Goal: Information Seeking & Learning: Check status

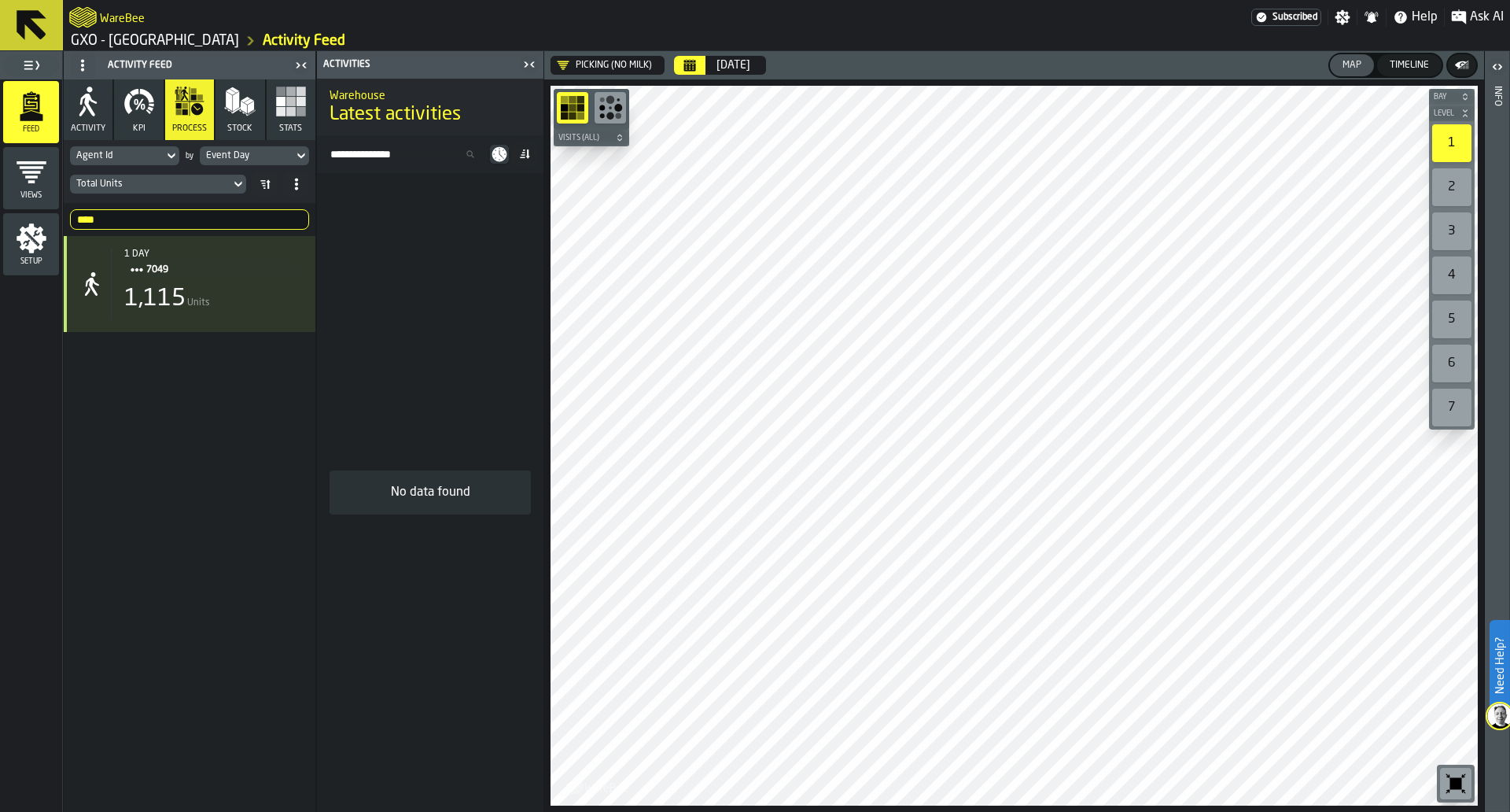
click at [576, 64] on div "Picking (No Milk)" at bounding box center [604, 65] width 95 height 13
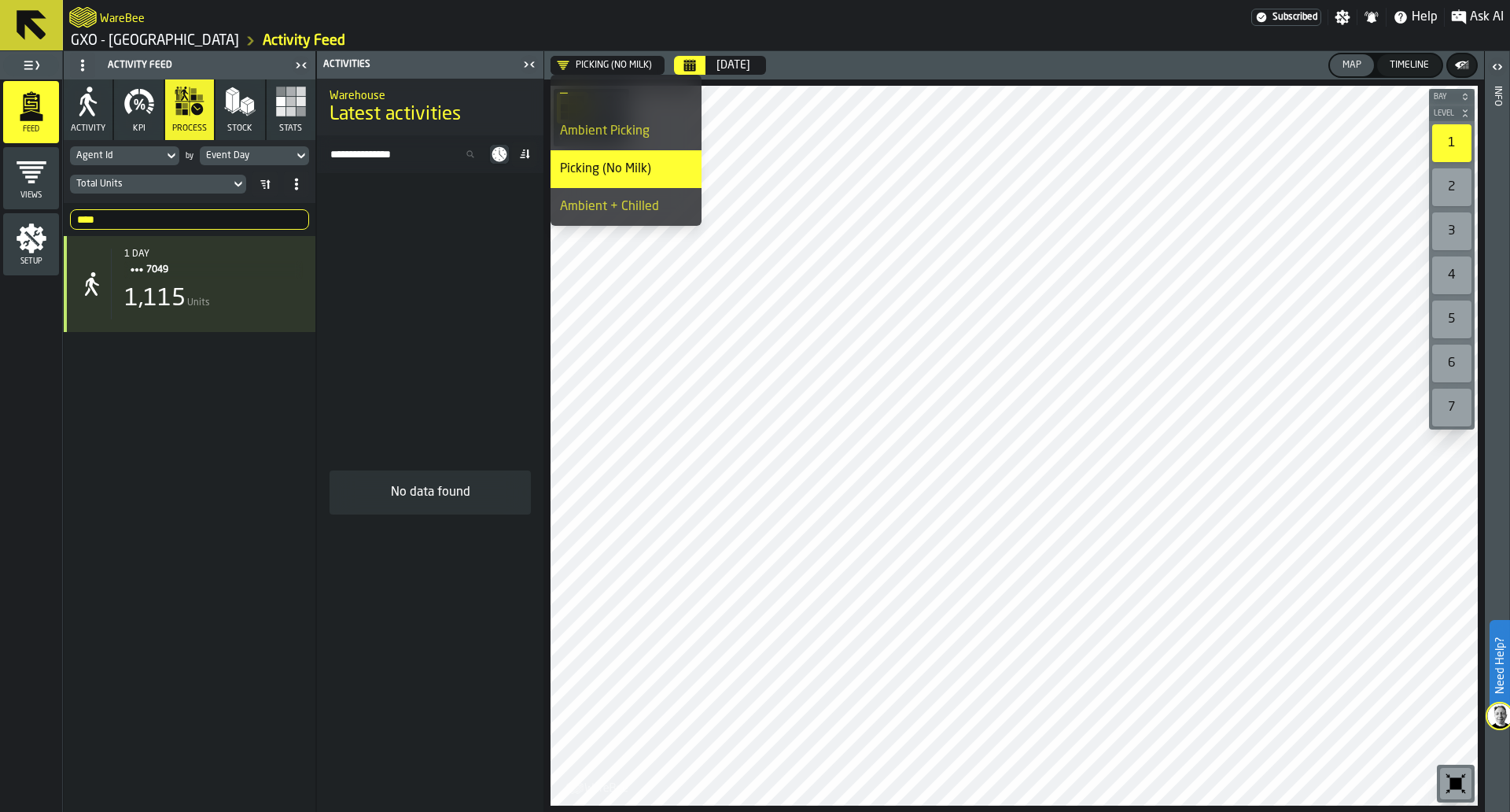
drag, startPoint x: 585, startPoint y: 106, endPoint x: 631, endPoint y: 132, distance: 52.8
click at [631, 132] on ul "— Ambient Picking Picking (No Milk) Ambient + Chilled Chill Costa Milk Picking …" at bounding box center [626, 301] width 151 height 453
click at [631, 132] on div "Ambient Picking" at bounding box center [626, 131] width 132 height 18
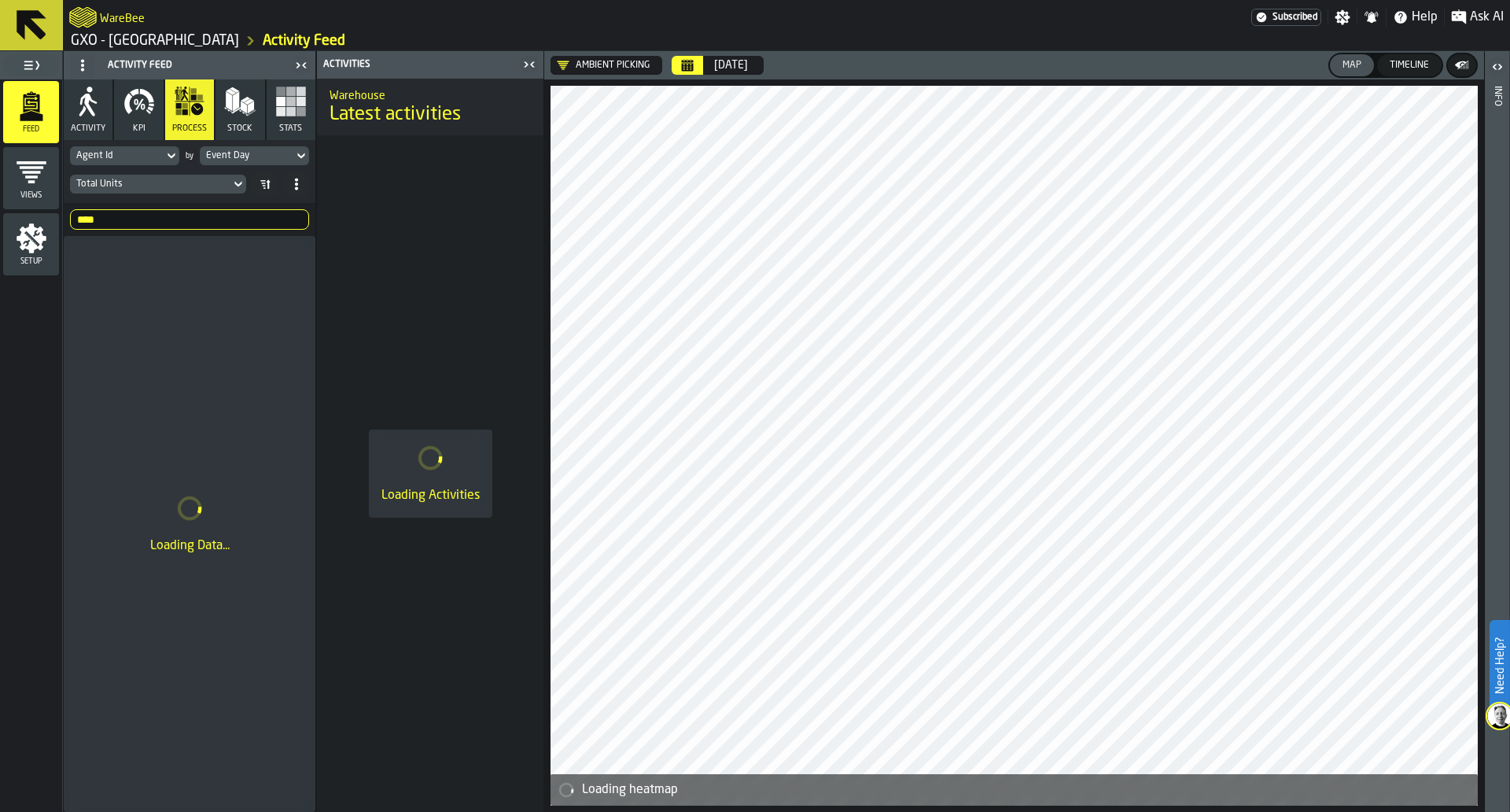
click at [699, 67] on button "Calendar" at bounding box center [688, 65] width 31 height 18
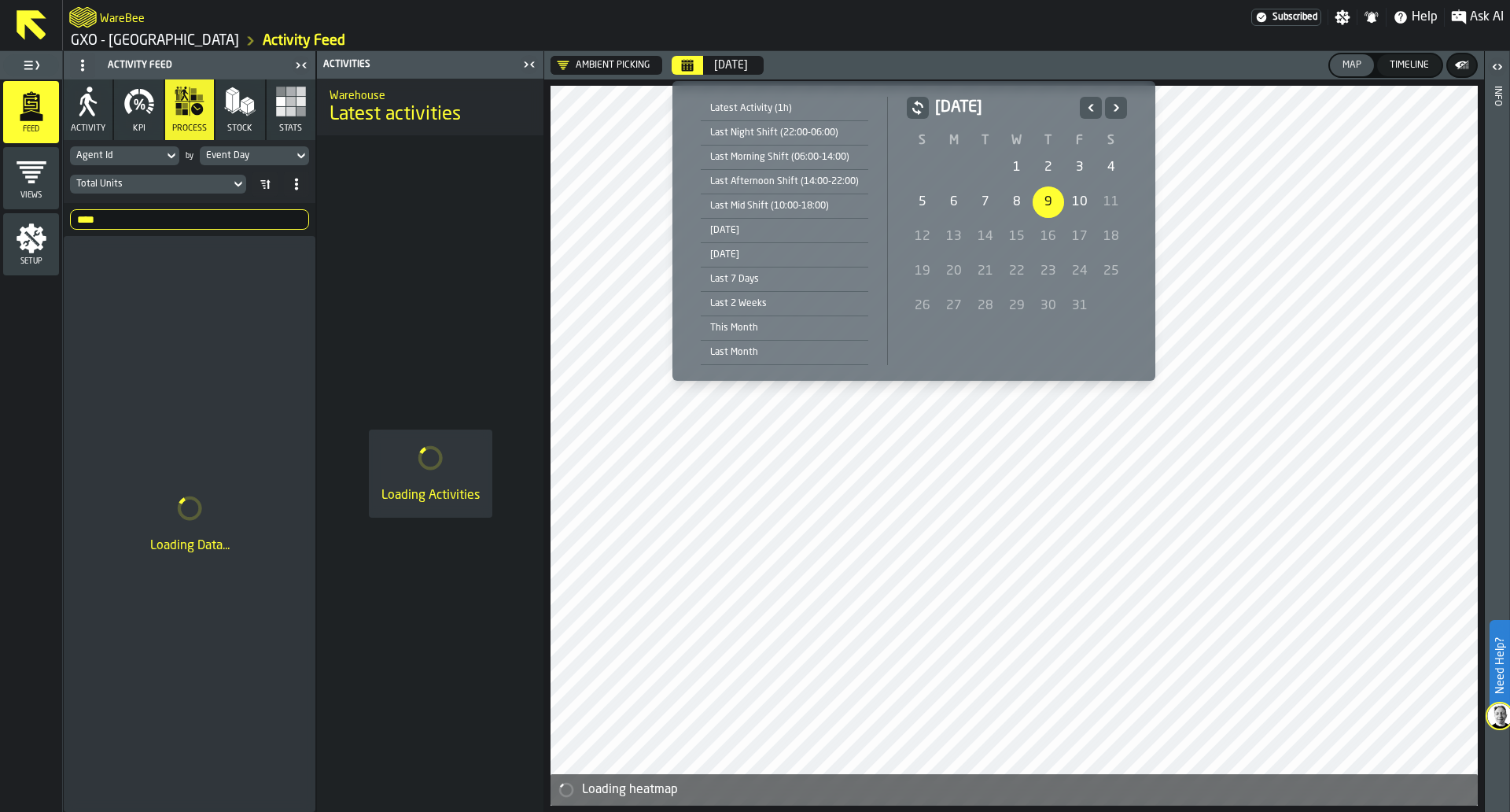
click at [1085, 99] on icon "Previous" at bounding box center [1091, 108] width 16 height 18
click at [959, 159] on div "1" at bounding box center [954, 168] width 31 height 31
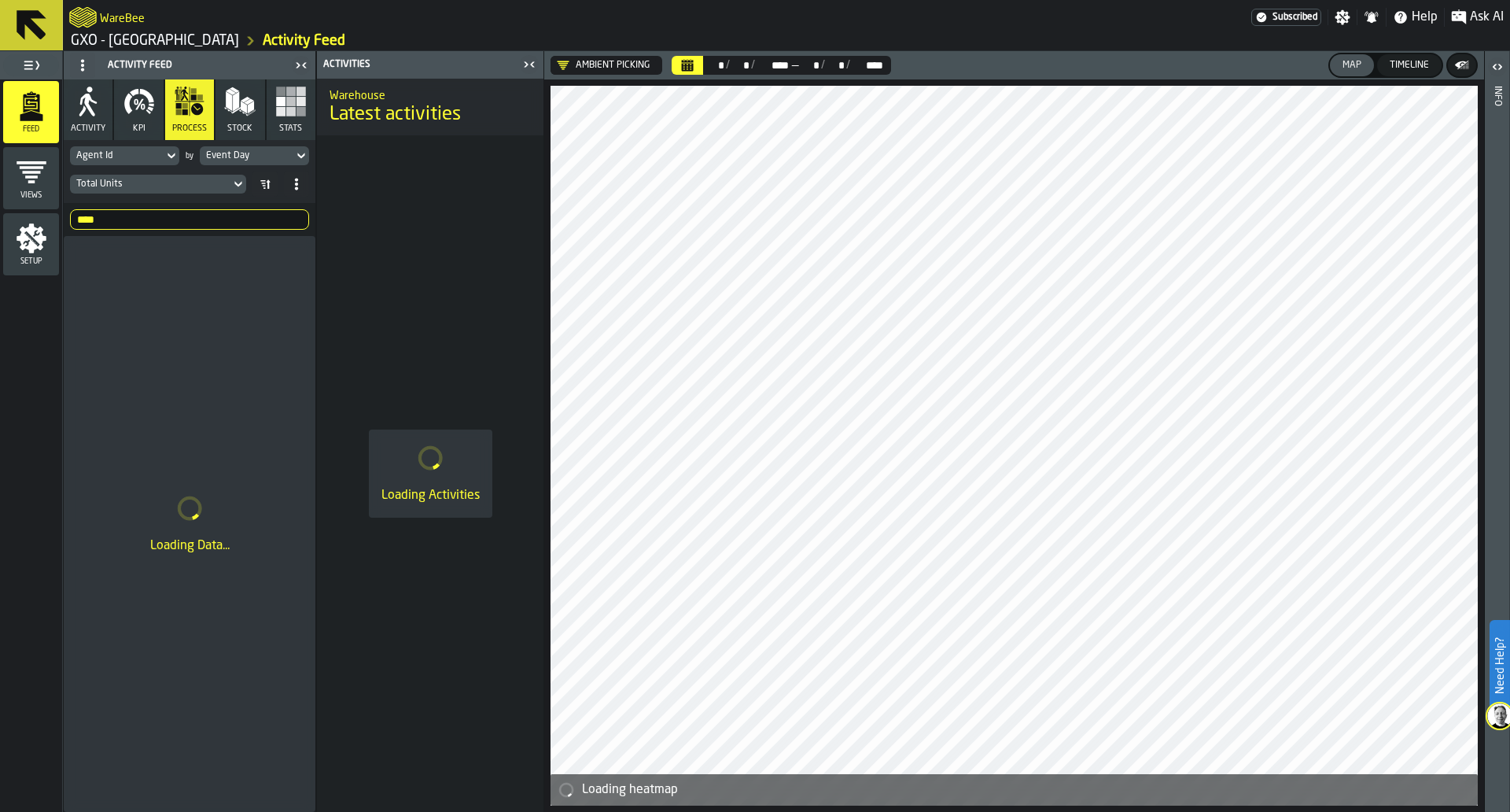
click at [245, 217] on input "****" at bounding box center [189, 219] width 239 height 20
type input "****"
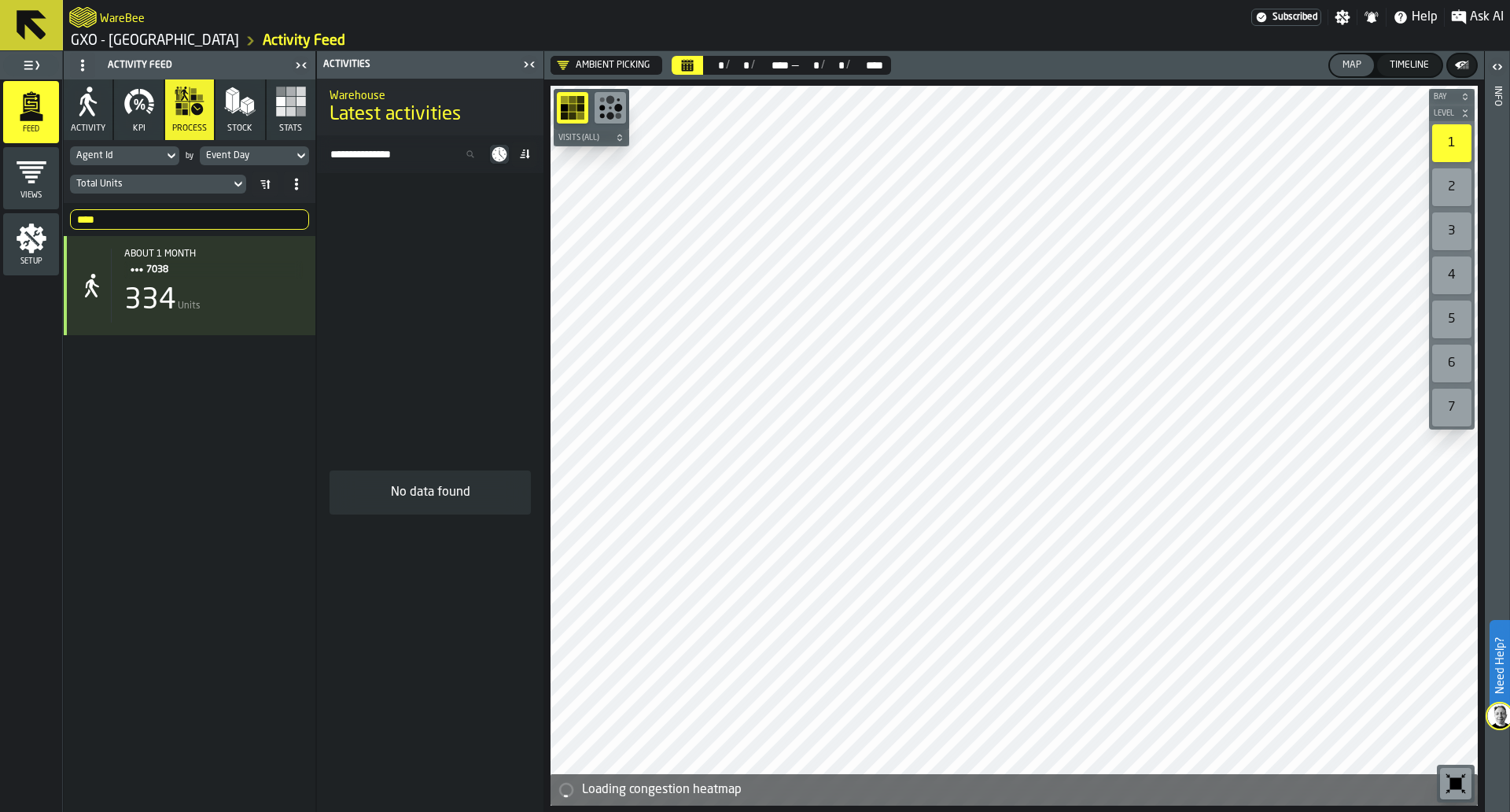
click at [239, 368] on div "about 1 month 7038 334 Units" at bounding box center [189, 524] width 252 height 576
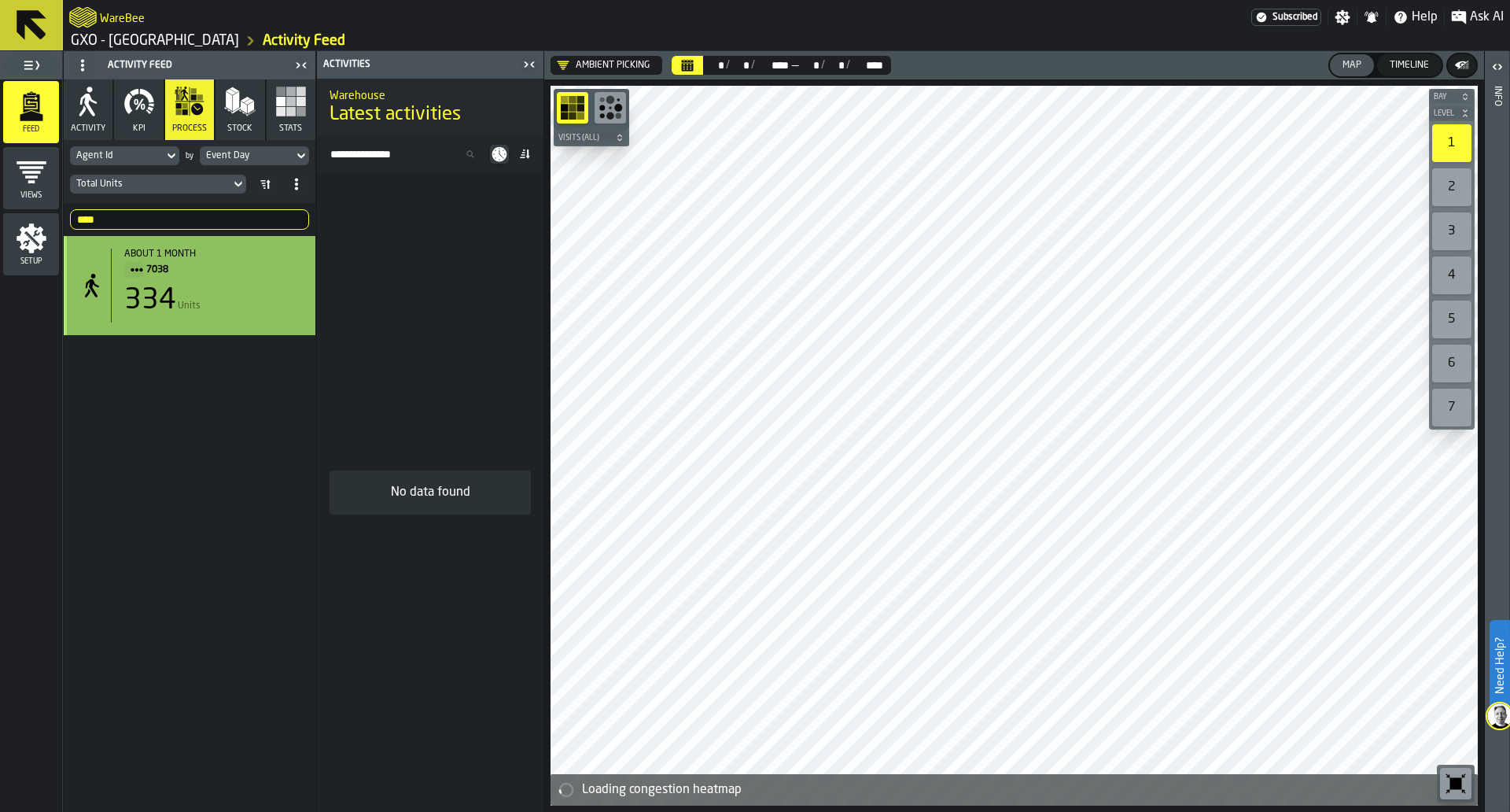
click at [258, 275] on span "7038" at bounding box center [218, 269] width 144 height 18
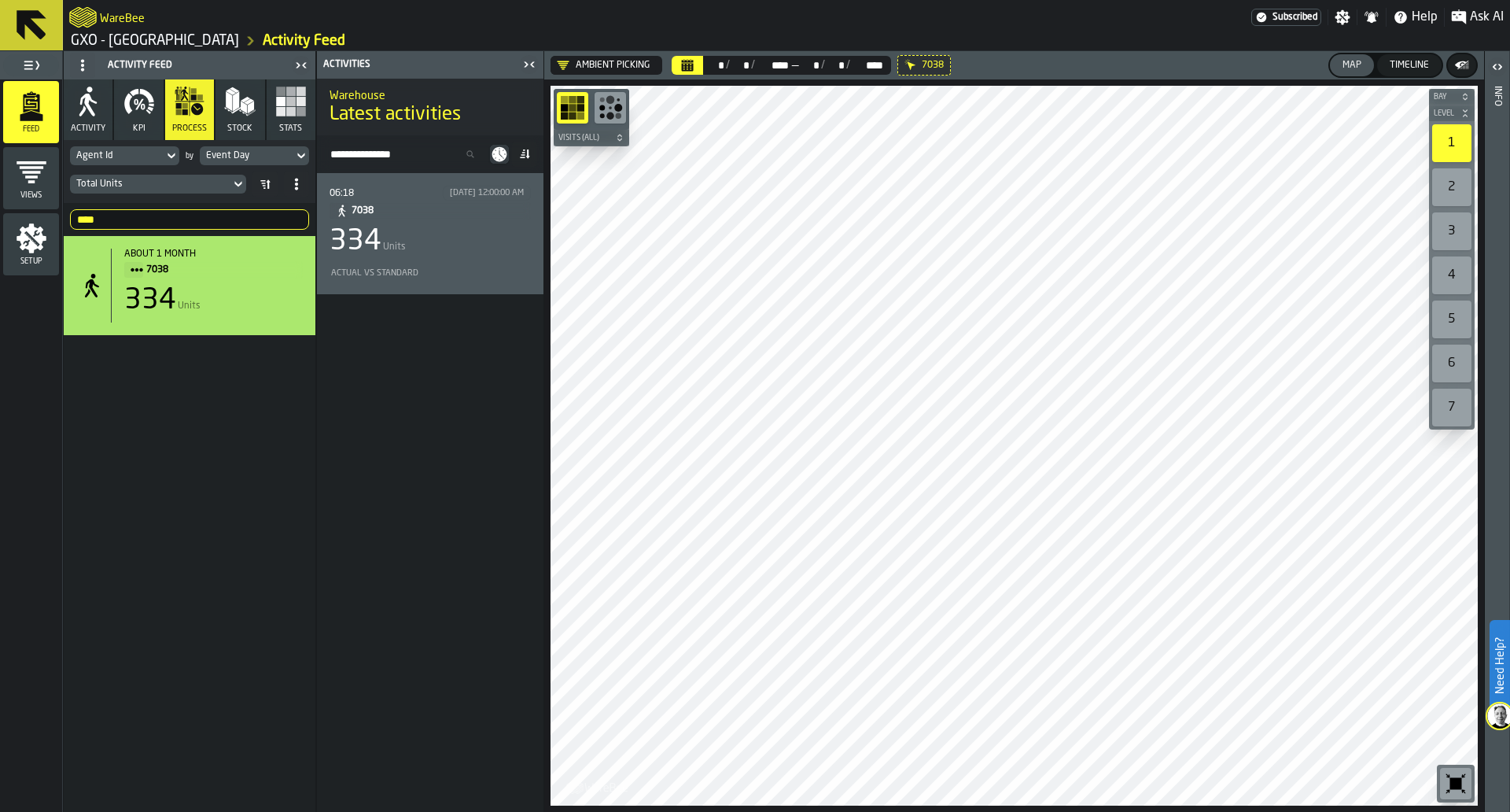
click at [376, 259] on div "06:18 [DATE] 12:00:00 AM 7038 334 Units Actual vs Standard" at bounding box center [431, 233] width 201 height 96
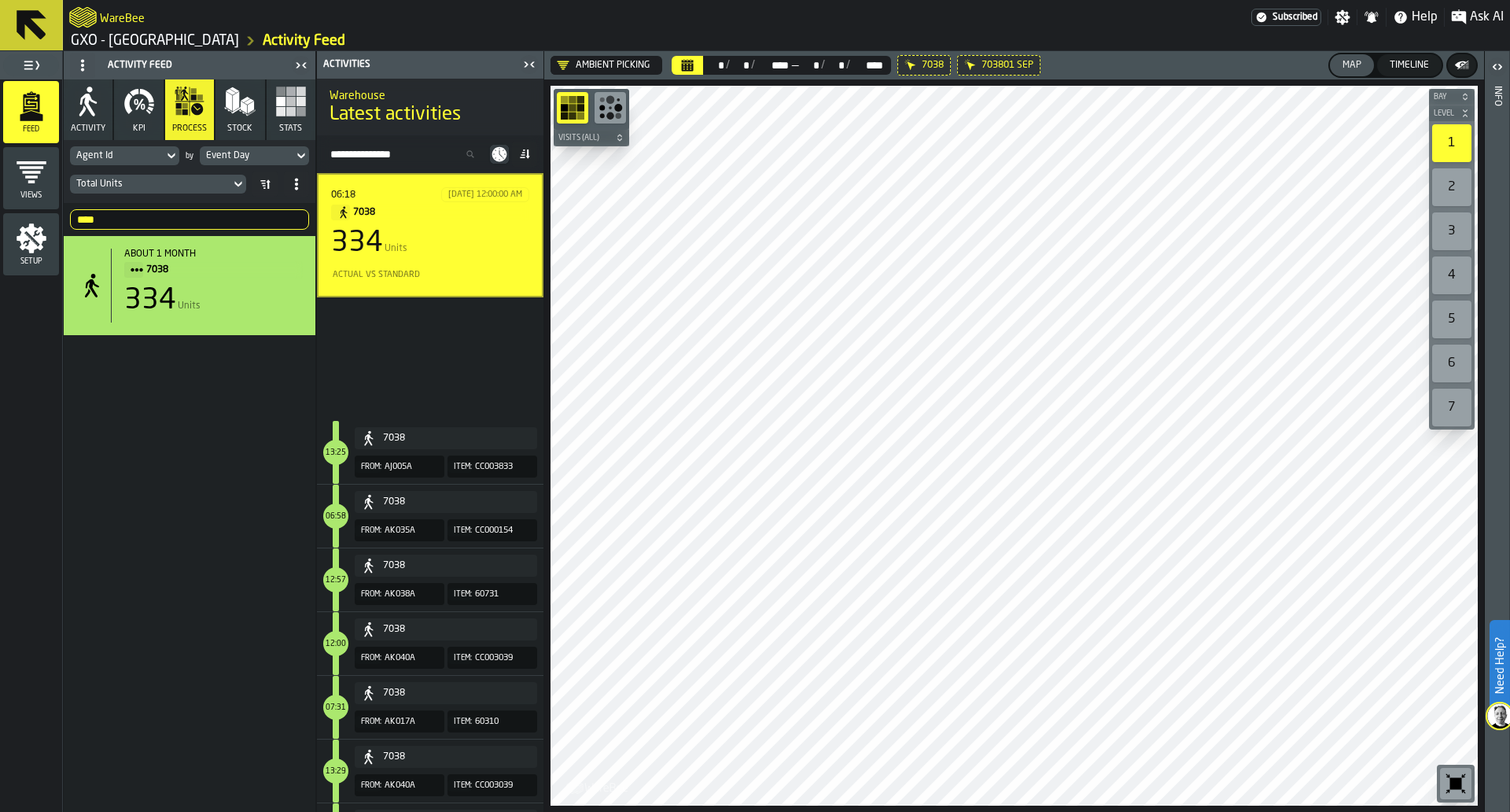
scroll to position [5626, 0]
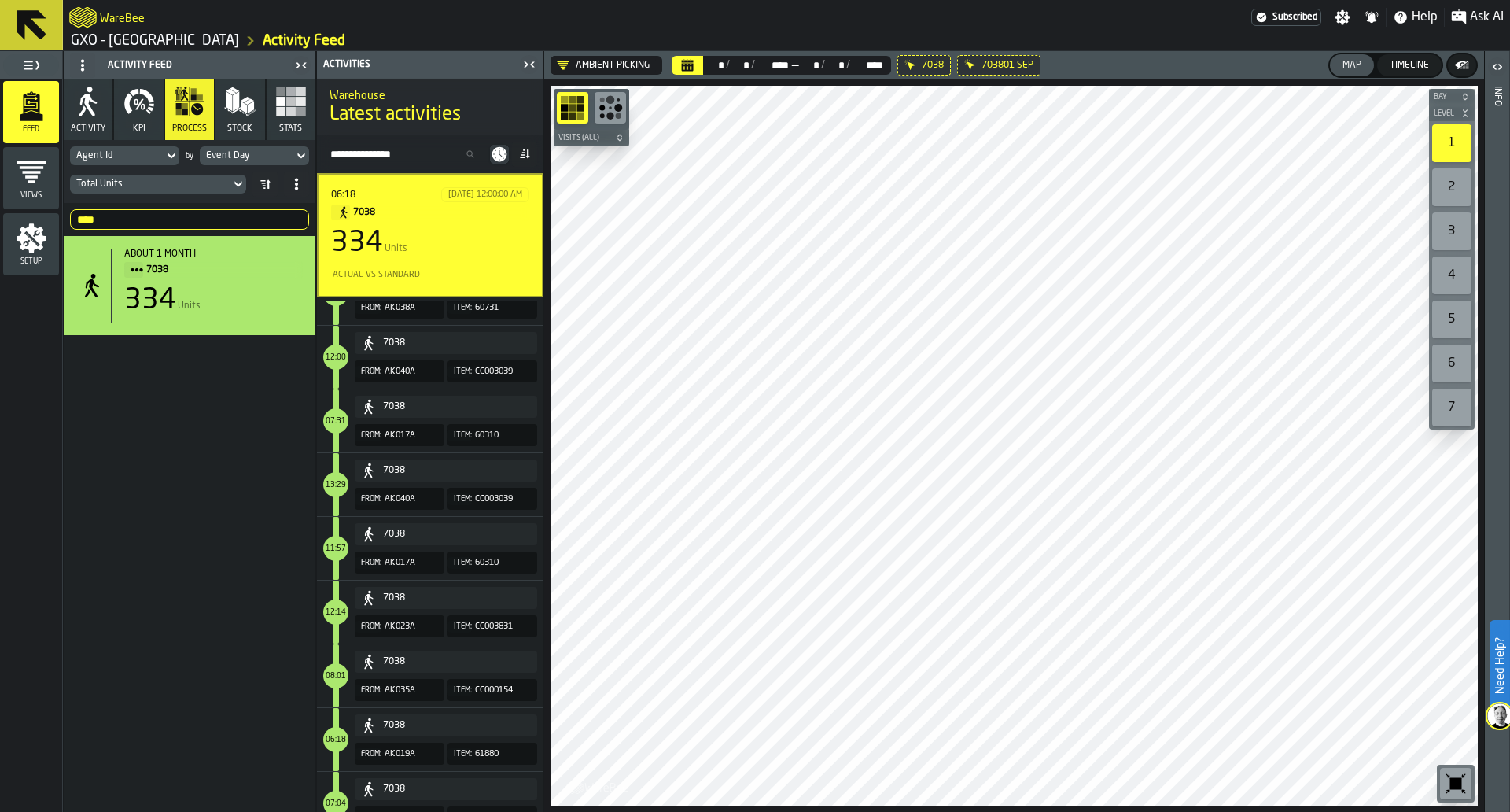
click at [506, 143] on div "Search Activity" at bounding box center [431, 154] width 227 height 38
click at [502, 150] on icon at bounding box center [500, 155] width 15 height 15
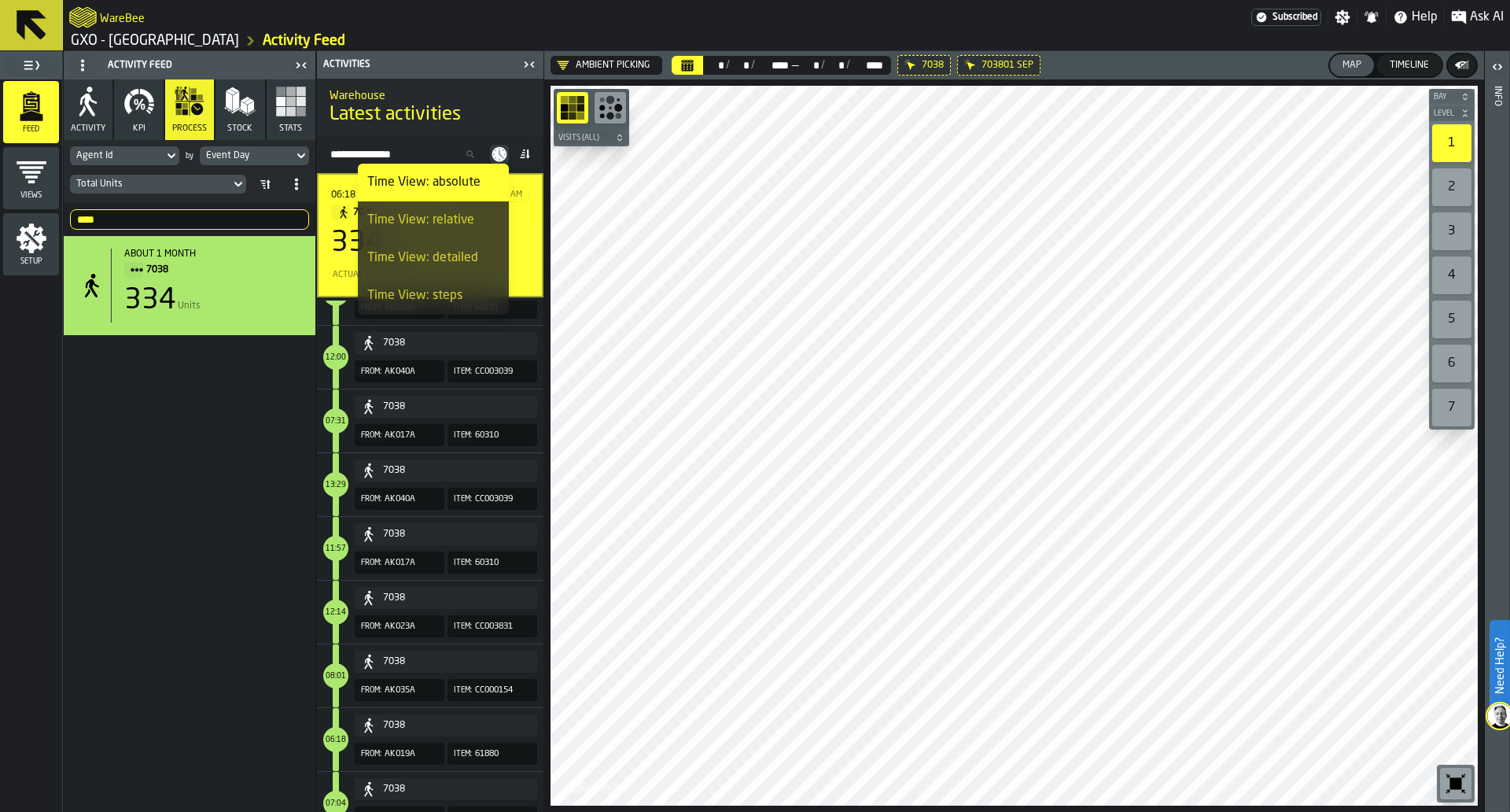
click at [473, 213] on div "Time View: relative" at bounding box center [433, 220] width 132 height 18
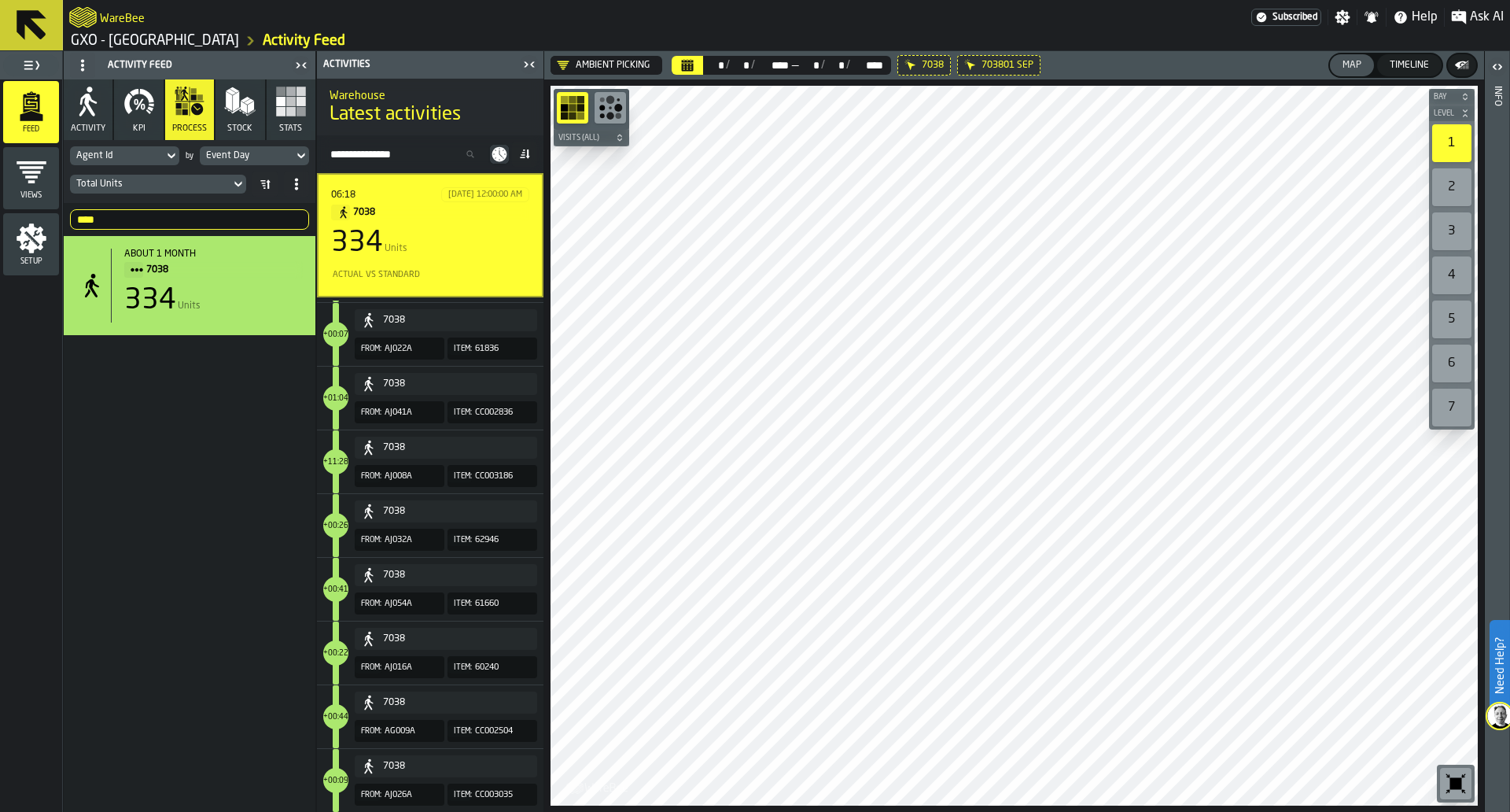
scroll to position [15784, 0]
click at [501, 150] on icon at bounding box center [500, 155] width 15 height 15
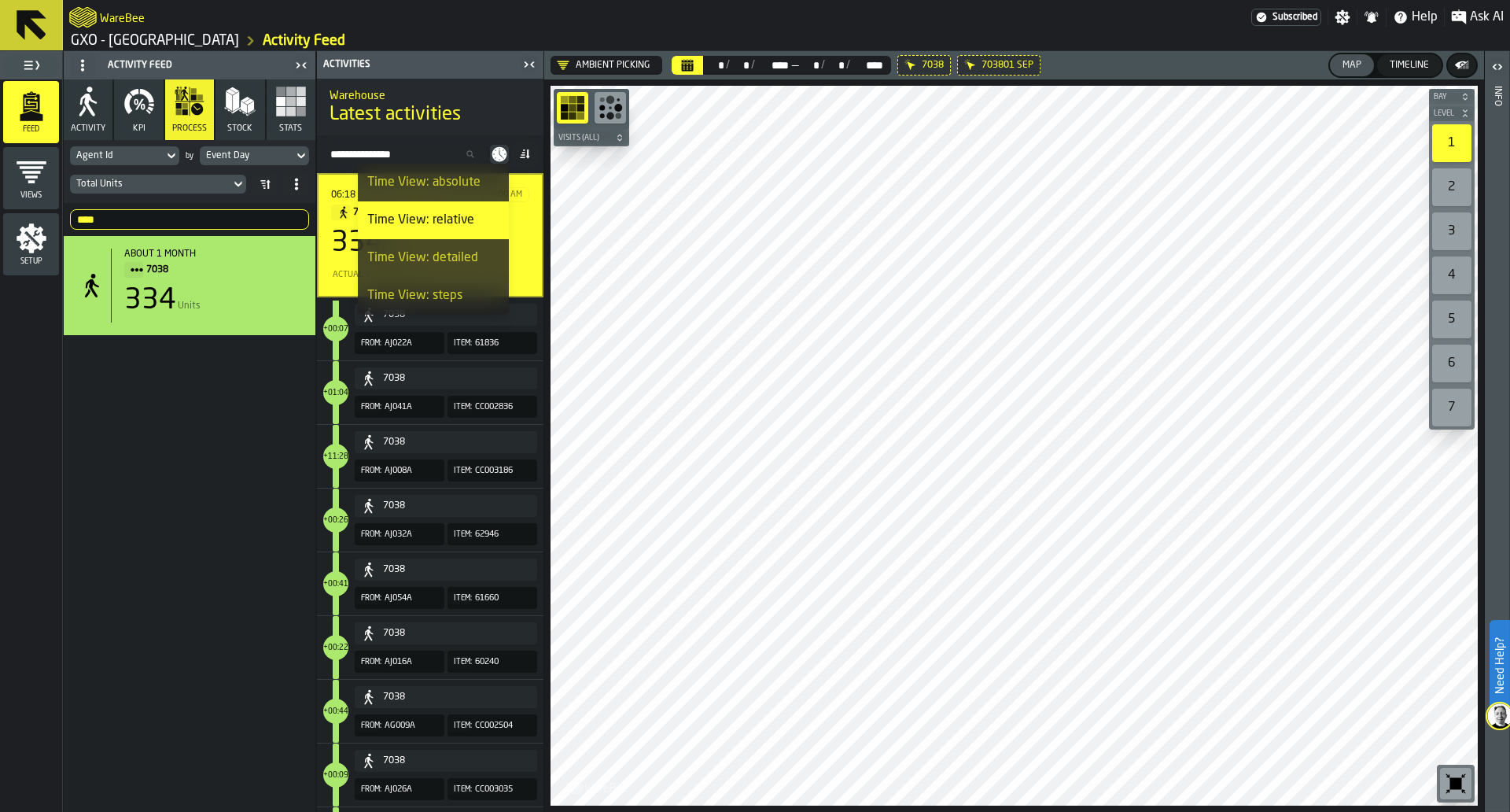
click at [478, 251] on div "Time View: detailed" at bounding box center [433, 258] width 132 height 18
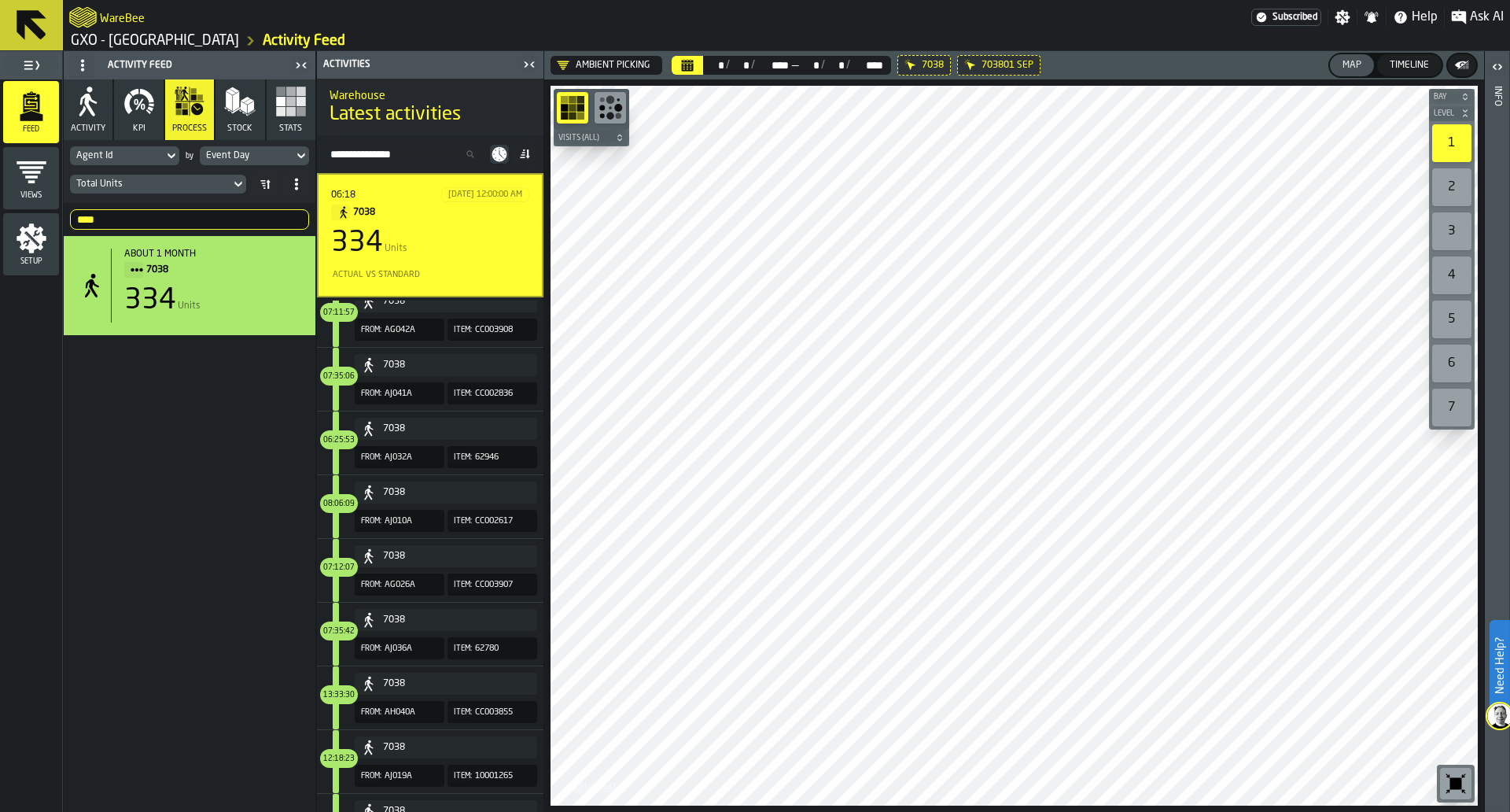
scroll to position [75, 0]
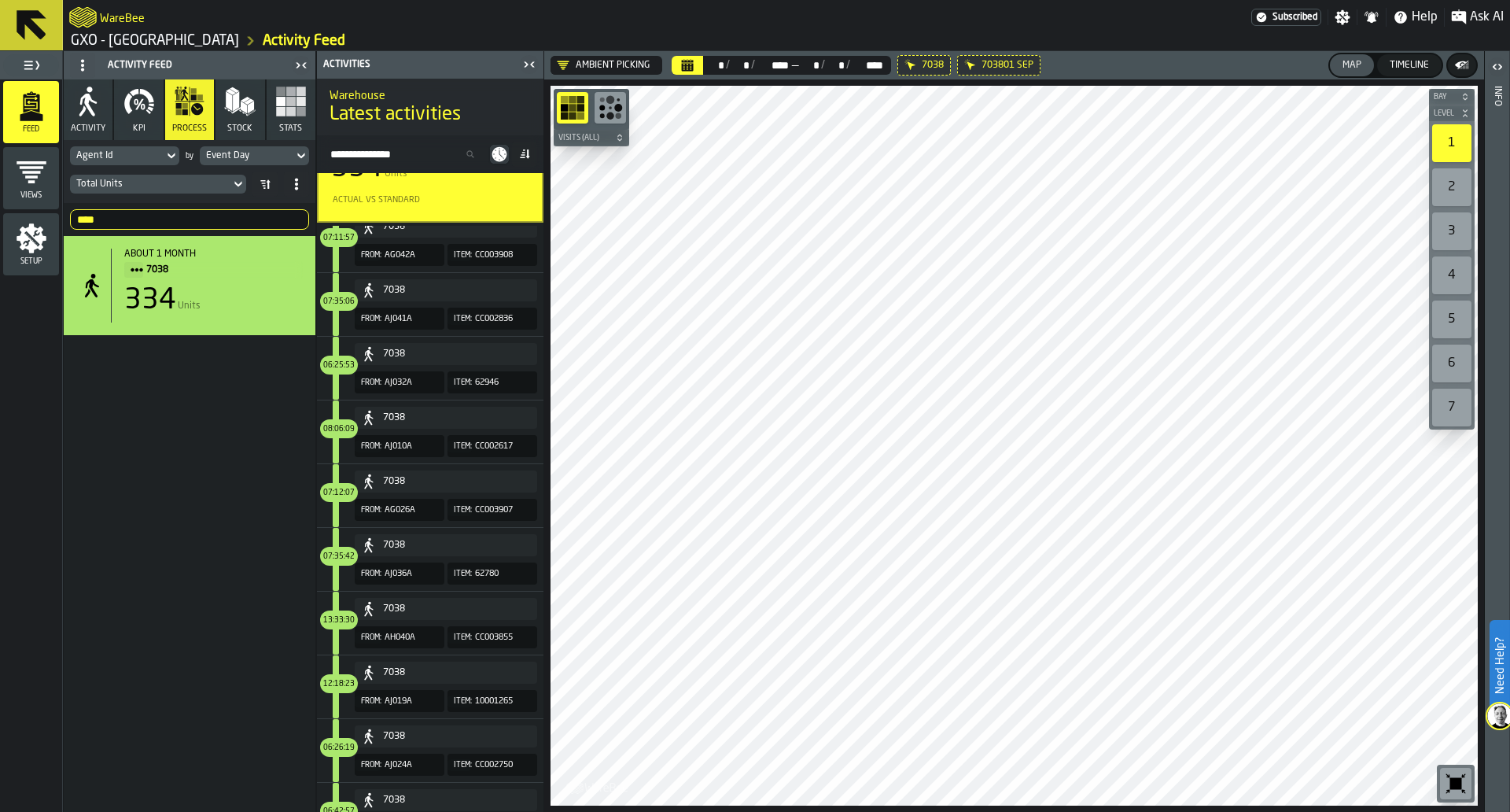
click at [501, 149] on icon at bounding box center [500, 155] width 15 height 15
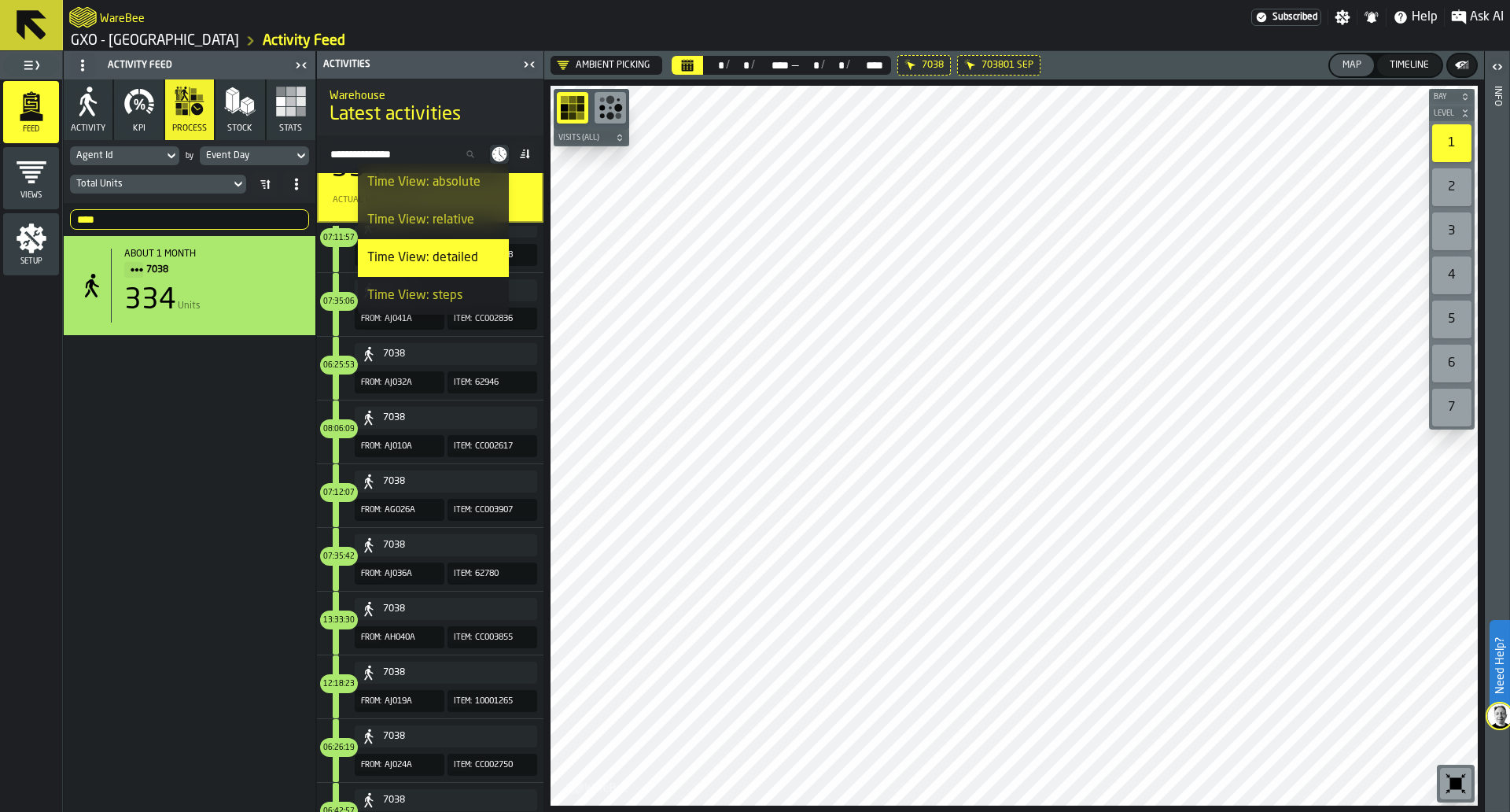
click at [454, 292] on div "Time View: steps" at bounding box center [433, 296] width 132 height 18
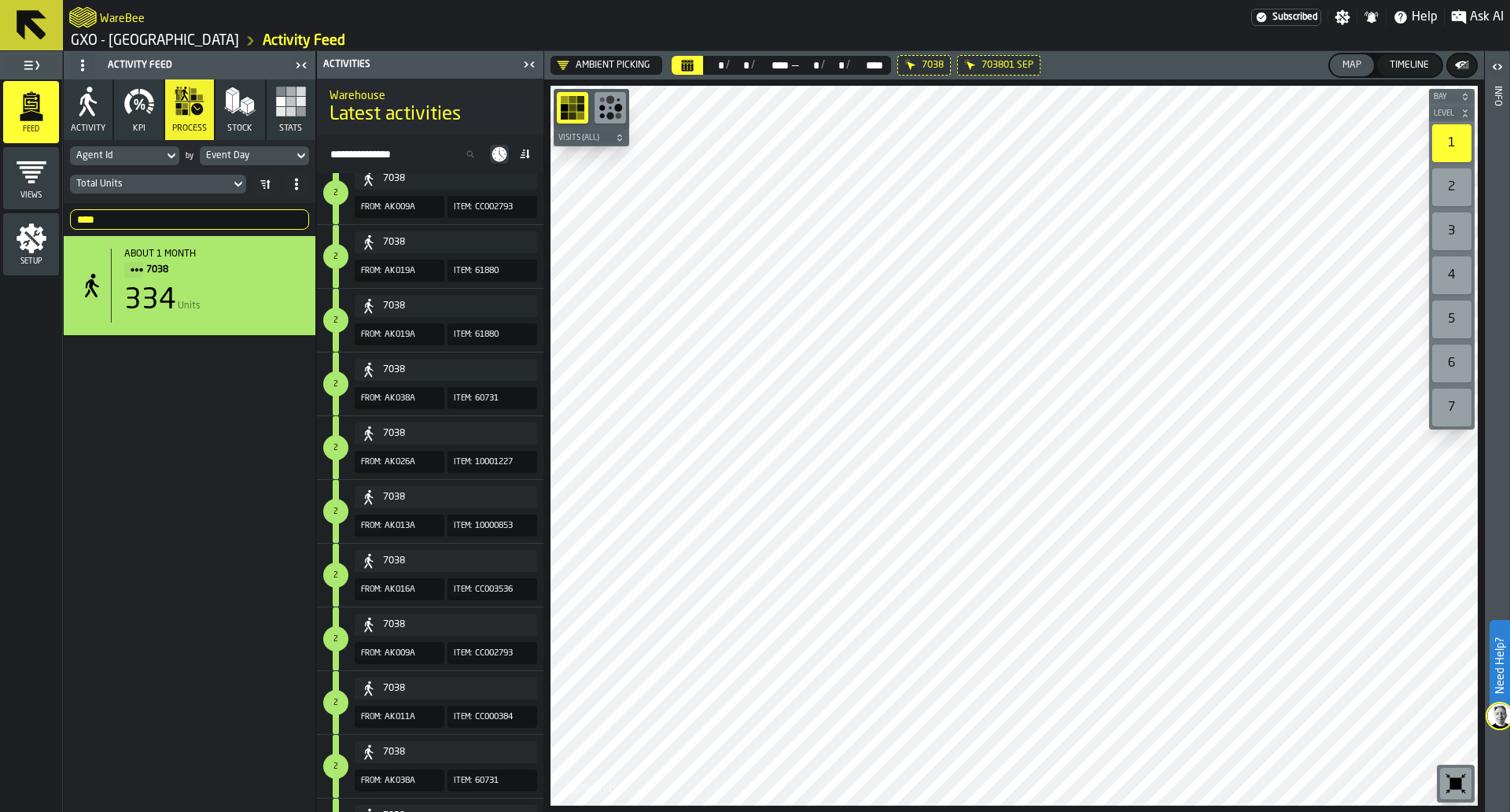
scroll to position [3131, 0]
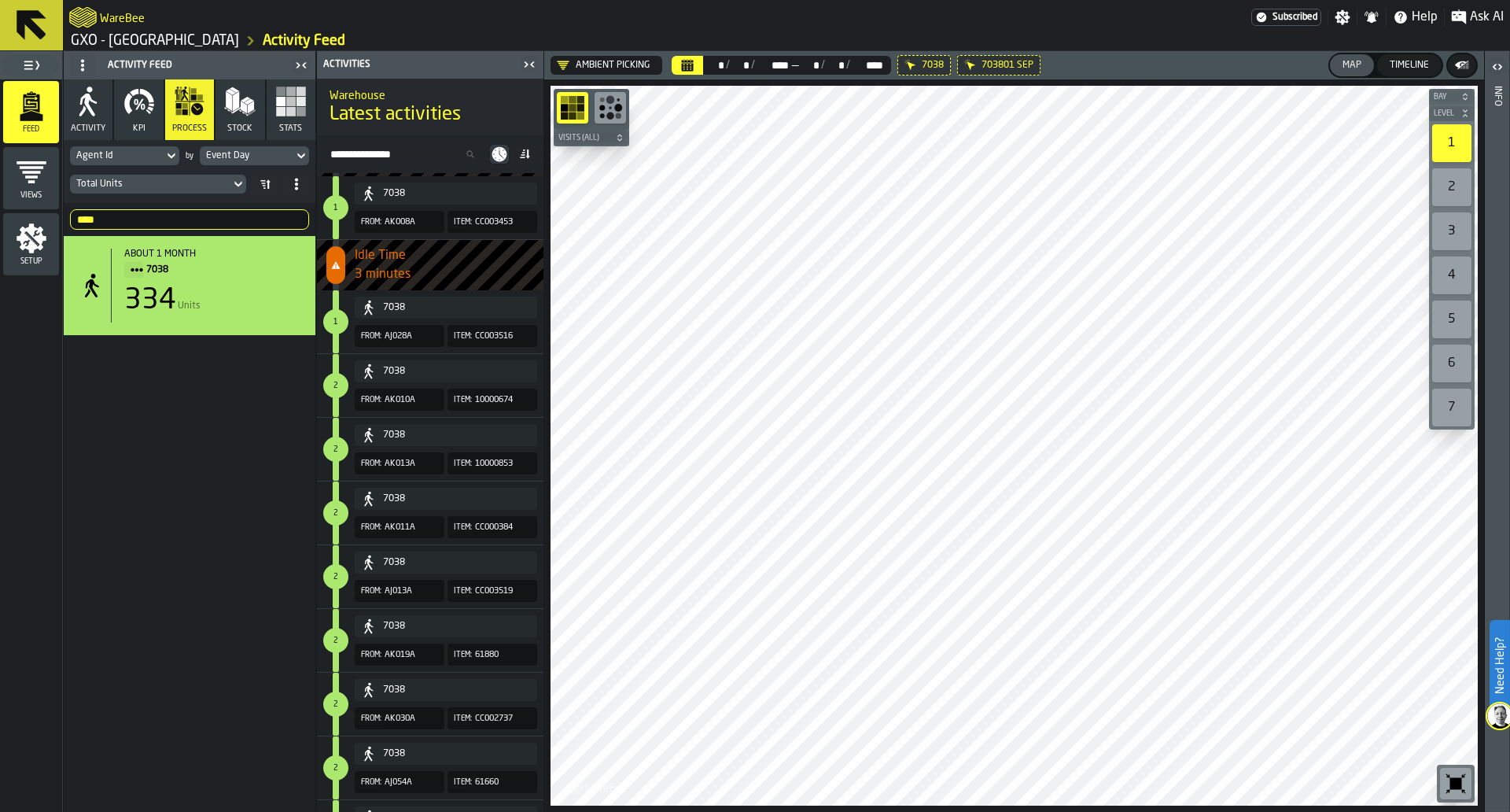
click at [501, 166] on div "Search Activity" at bounding box center [431, 154] width 227 height 38
click at [501, 158] on icon at bounding box center [500, 155] width 15 height 15
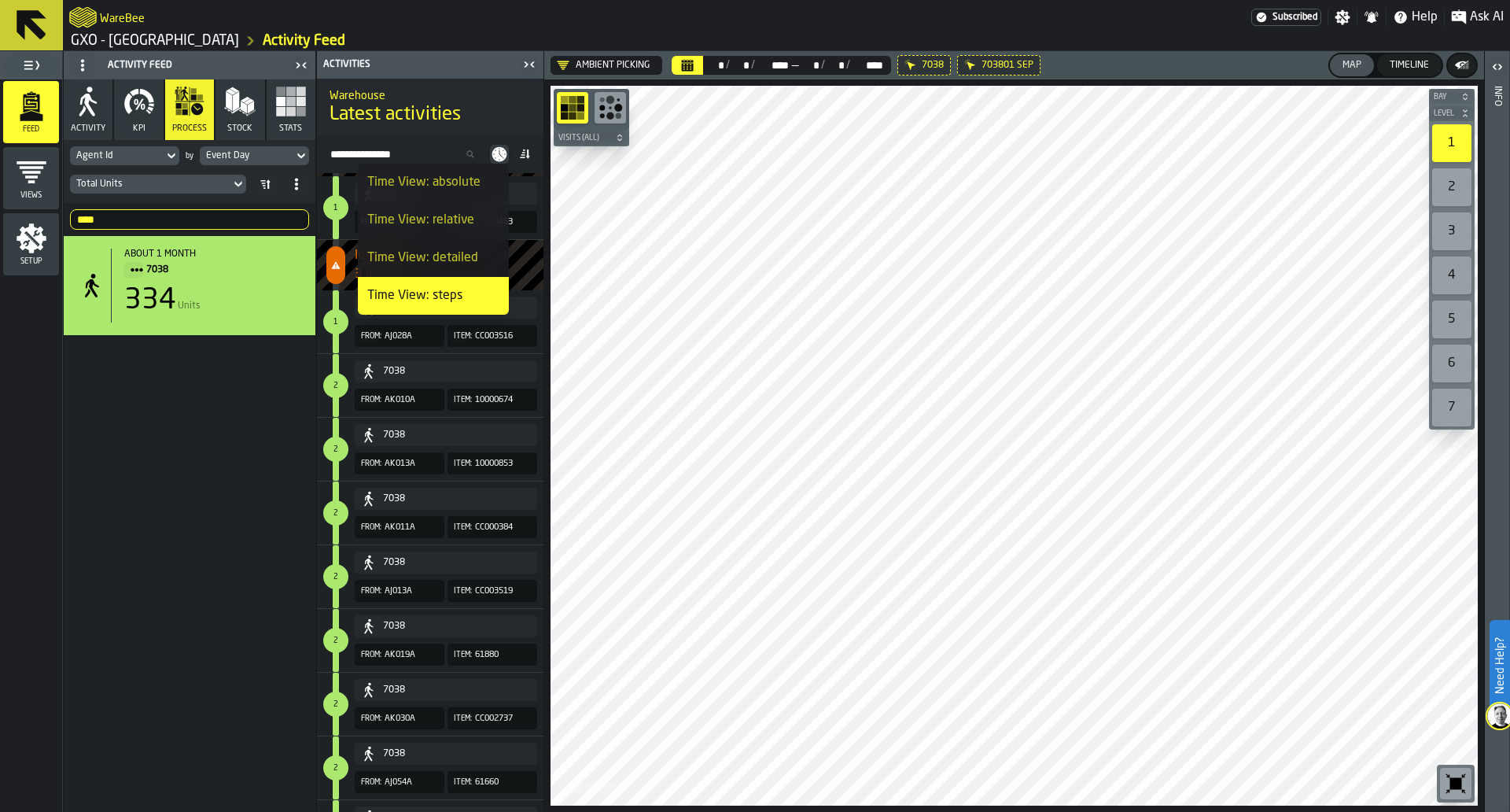
click at [501, 158] on icon at bounding box center [500, 155] width 15 height 15
